Goal: Transaction & Acquisition: Book appointment/travel/reservation

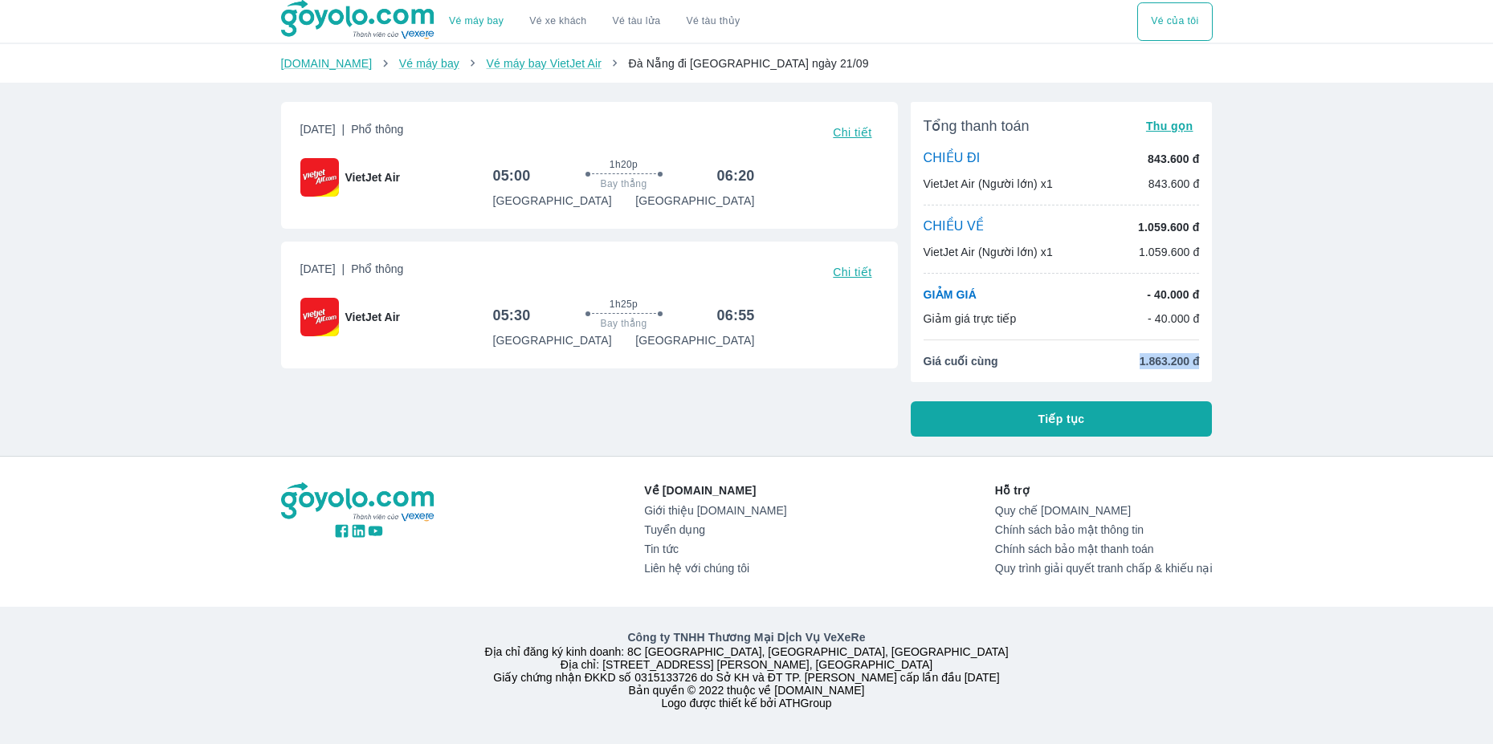
drag, startPoint x: 1136, startPoint y: 365, endPoint x: 1203, endPoint y: 352, distance: 67.9
click at [1203, 352] on div "Tổng thanh toán Thu gọn CHIỀU ĐI 843.600 đ VietJet Air (Người lớn) x1 843.600 đ…" at bounding box center [1062, 242] width 302 height 280
click at [1205, 353] on div "Tổng thanh toán Thu gọn CHIỀU ĐI 843.600 đ VietJet Air (Người lớn) x1 843.600 đ…" at bounding box center [1062, 242] width 302 height 280
drag, startPoint x: 1193, startPoint y: 364, endPoint x: 1078, endPoint y: 371, distance: 115.1
click at [1080, 371] on div "Tổng thanh toán Thu gọn CHIỀU ĐI 843.600 đ VietJet Air (Người lớn) x1 843.600 đ…" at bounding box center [1062, 242] width 302 height 280
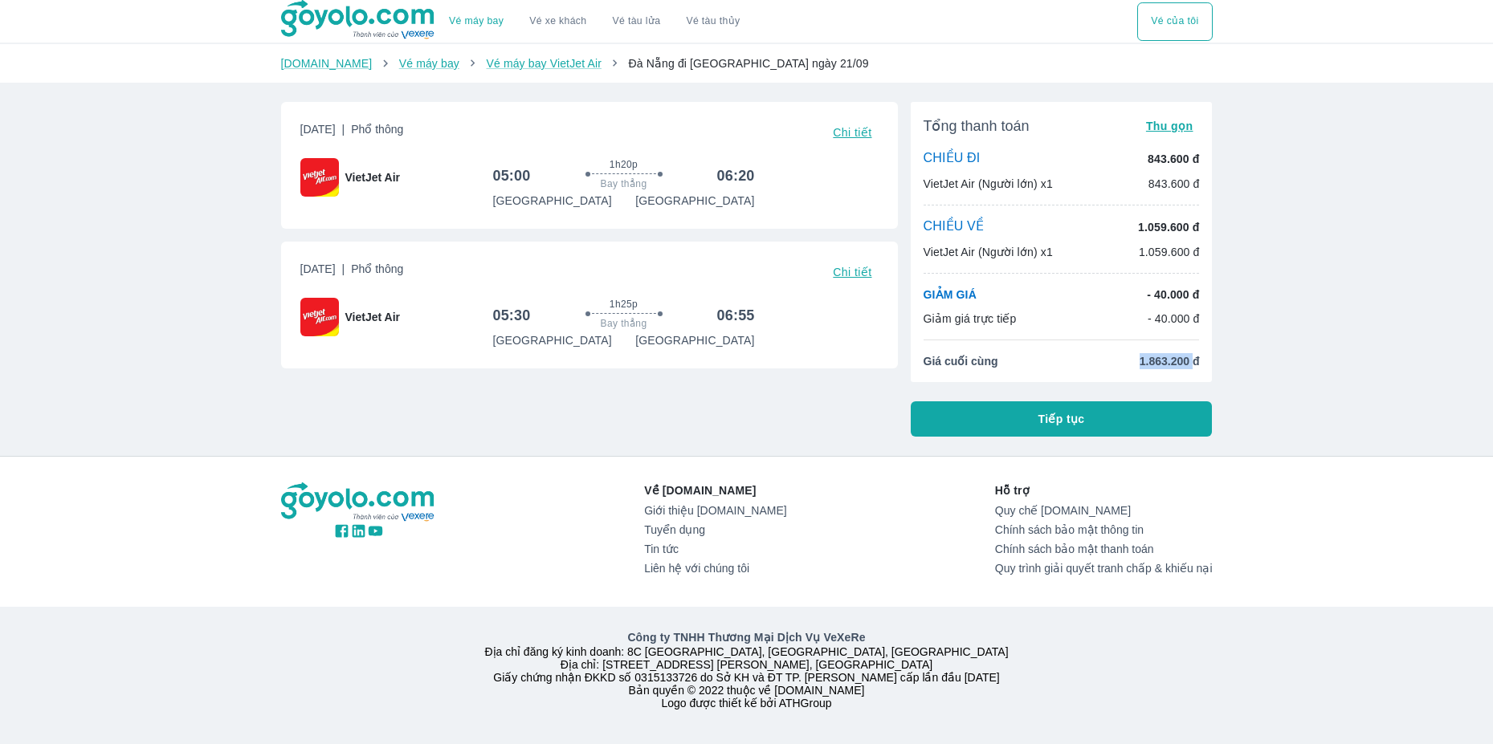
click at [1080, 369] on li "Giá cuối cùng 1.863.200 đ" at bounding box center [1061, 361] width 276 height 16
drag, startPoint x: 1082, startPoint y: 365, endPoint x: 1255, endPoint y: 356, distance: 172.9
click at [1255, 356] on div "Vé máy bay Vé xe khách Vé tàu lửa Vé tàu thủy Vé của tôi [DOMAIN_NAME] Vé máy b…" at bounding box center [746, 372] width 1493 height 744
drag, startPoint x: 1138, startPoint y: 377, endPoint x: 1055, endPoint y: 377, distance: 82.7
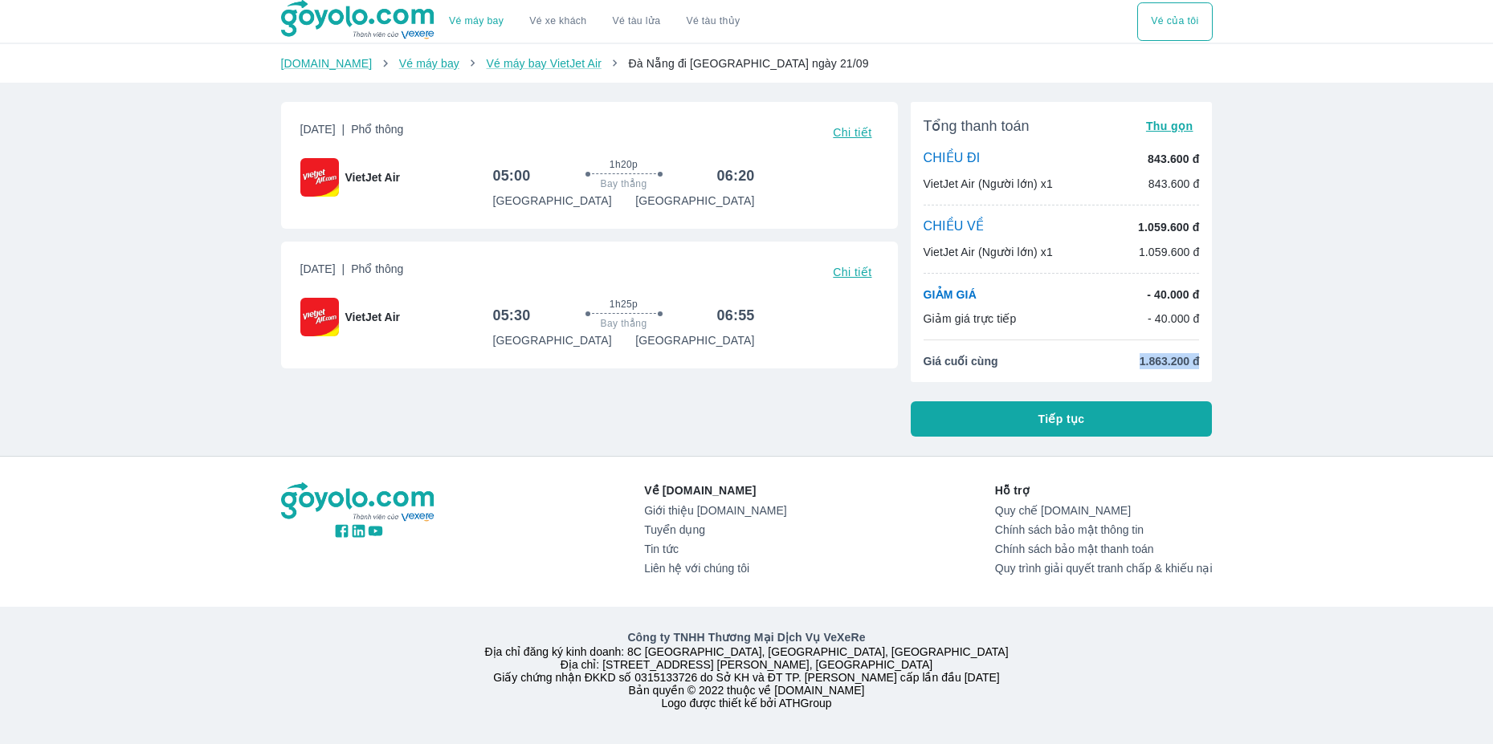
click at [1055, 377] on div "Vé máy bay Vé xe khách Vé tàu lửa Vé tàu thủy Vé của tôi [DOMAIN_NAME] Vé máy b…" at bounding box center [746, 372] width 1493 height 744
click at [1176, 354] on span "1.863.200 đ" at bounding box center [1170, 361] width 60 height 16
drag, startPoint x: 1197, startPoint y: 361, endPoint x: 1083, endPoint y: 370, distance: 114.4
click at [1083, 370] on div "Tổng thanh toán Thu gọn CHIỀU ĐI 843.600 đ VietJet Air (Người lớn) x1 843.600 đ…" at bounding box center [1062, 242] width 302 height 280
click at [1240, 382] on div "Vé máy bay Vé xe khách Vé tàu lửa Vé tàu thủy Vé của tôi [DOMAIN_NAME] Vé máy b…" at bounding box center [746, 372] width 1493 height 744
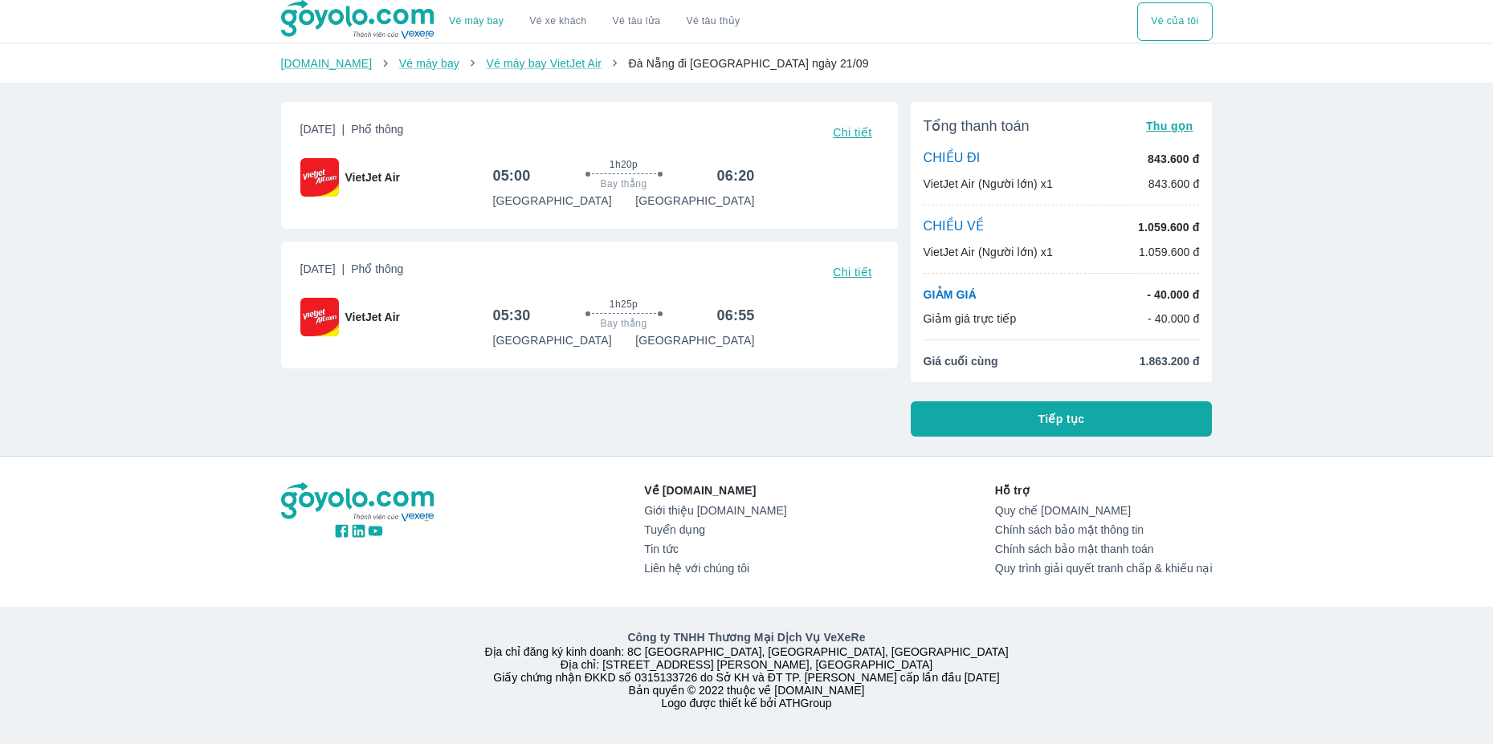
click at [1369, 393] on div "Vé máy bay Vé xe khách Vé tàu lửa Vé tàu thủy Vé của tôi [DOMAIN_NAME] Vé máy b…" at bounding box center [746, 372] width 1493 height 744
drag, startPoint x: 1135, startPoint y: 367, endPoint x: 1205, endPoint y: 365, distance: 69.1
click at [1205, 365] on div "Tổng thanh toán Thu gọn CHIỀU ĐI 843.600 đ VietJet Air (Người lớn) x1 843.600 đ…" at bounding box center [1062, 242] width 302 height 280
click at [1156, 365] on span "1.863.200 đ" at bounding box center [1170, 361] width 60 height 16
